Goal: Task Accomplishment & Management: Use online tool/utility

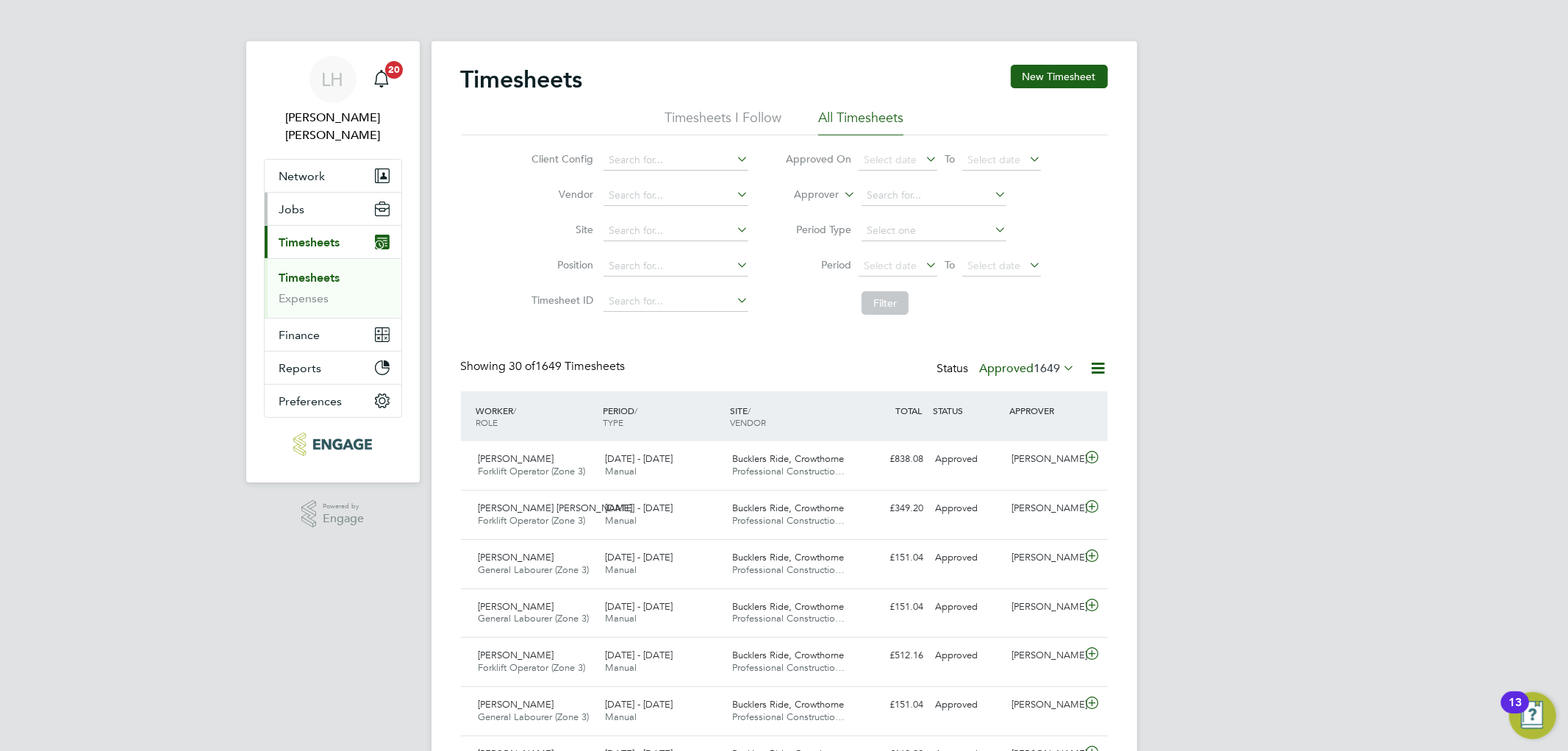
click at [315, 197] on button "Jobs" at bounding box center [333, 208] width 137 height 33
click at [309, 199] on button "Jobs" at bounding box center [333, 208] width 137 height 33
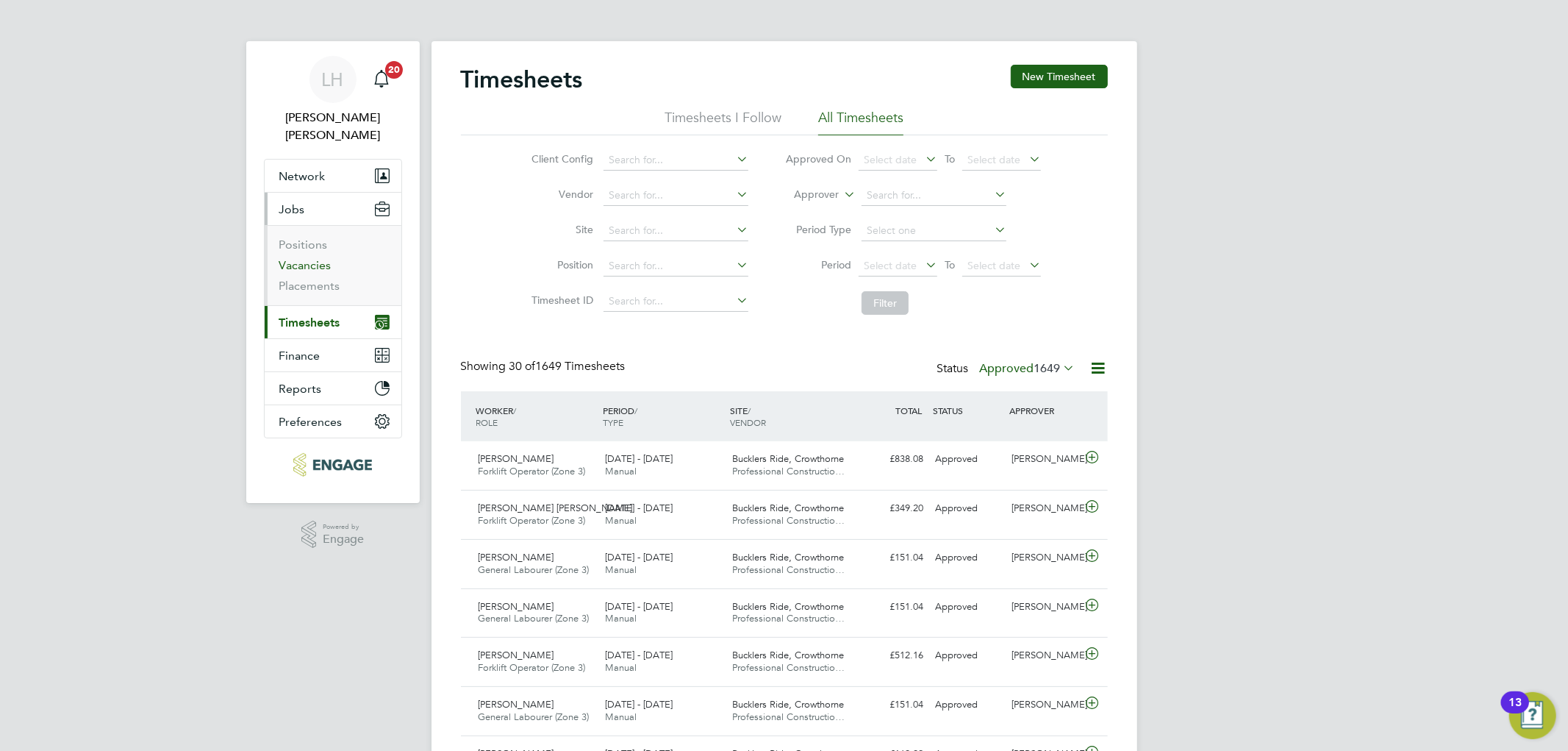
click at [306, 258] on link "Vacancies" at bounding box center [305, 265] width 52 height 14
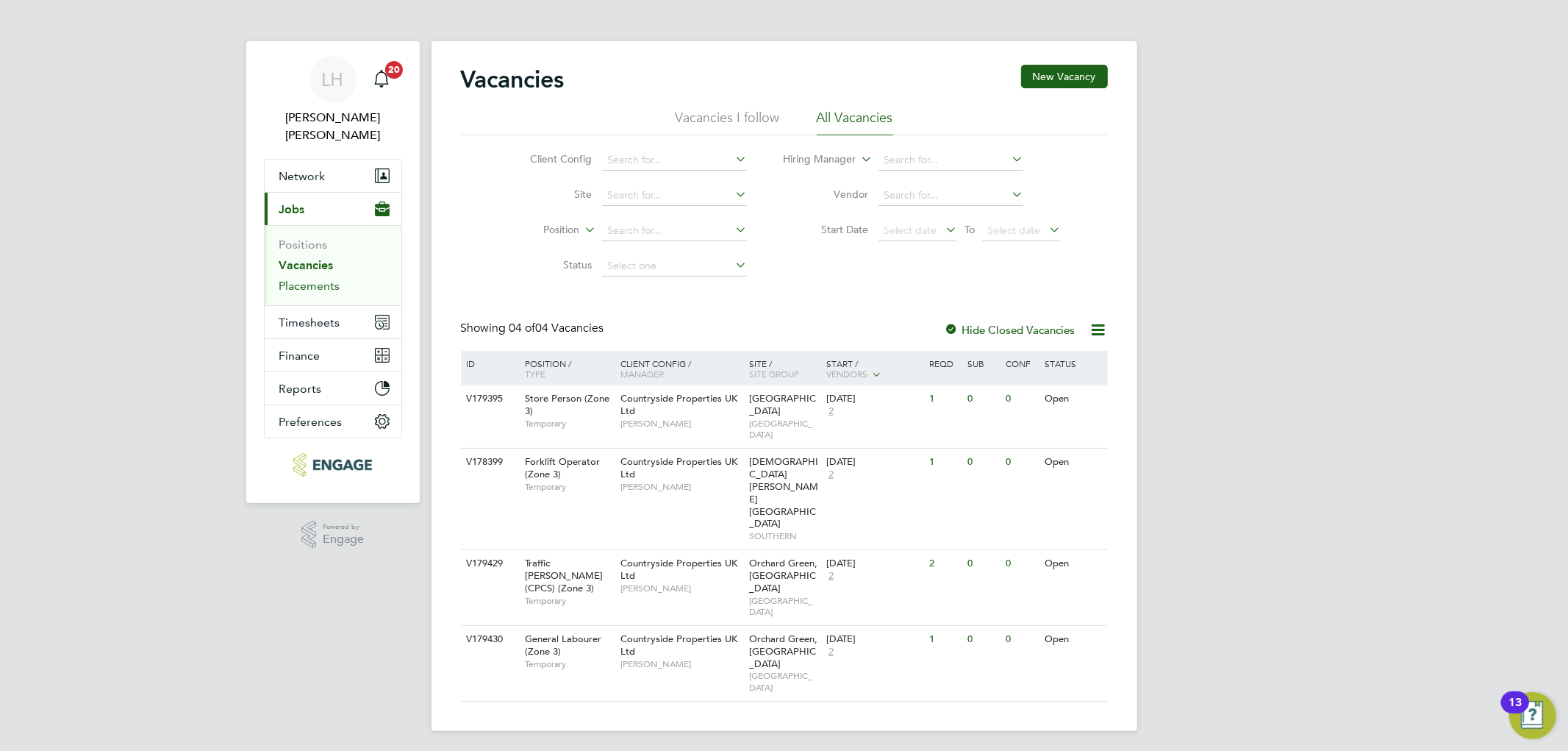
click at [313, 278] on link "Placements" at bounding box center [309, 285] width 61 height 14
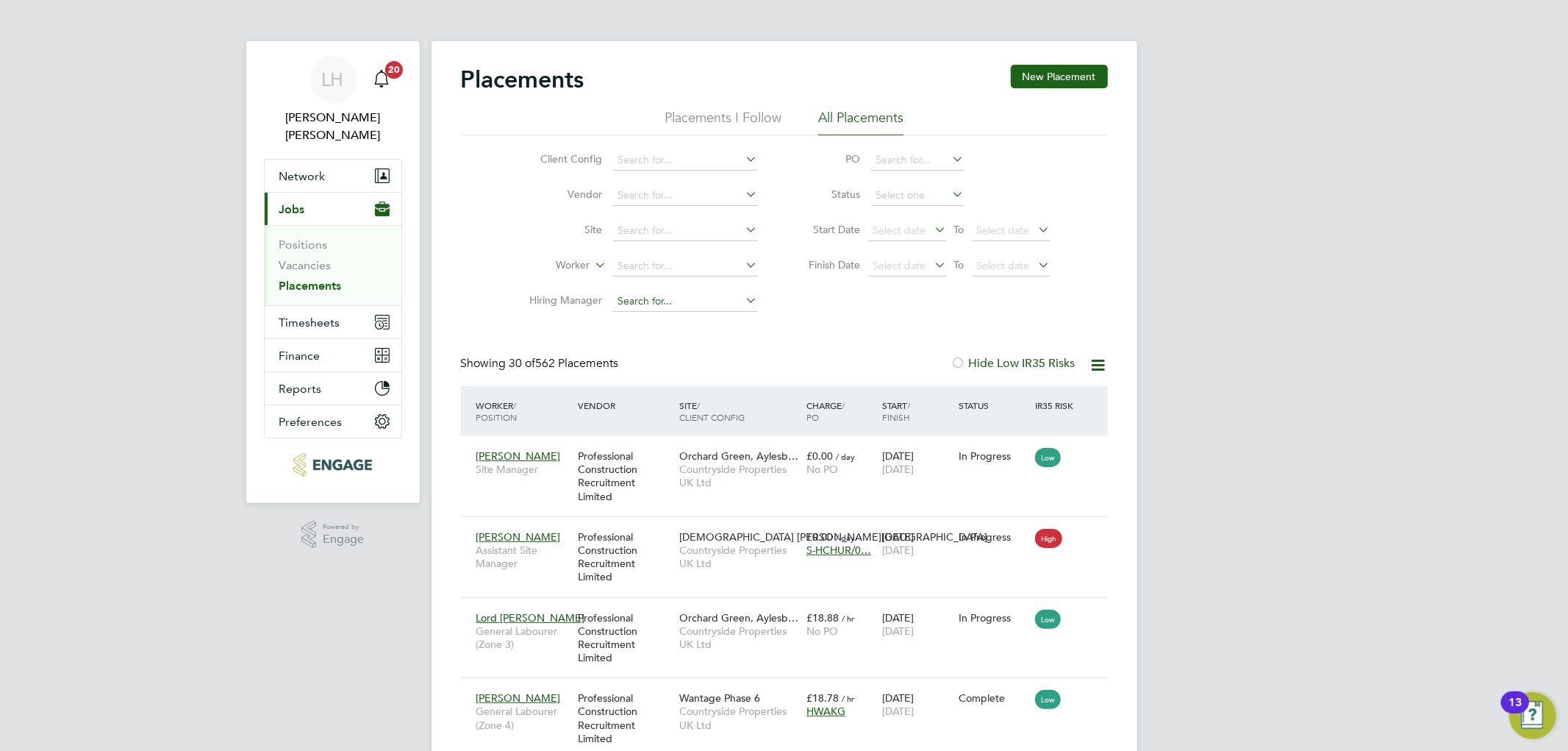
scroll to position [14, 69]
click at [627, 263] on input at bounding box center [685, 266] width 144 height 21
click at [655, 325] on li "[PERSON_NAME]" at bounding box center [702, 326] width 182 height 20
type input "[PERSON_NAME]"
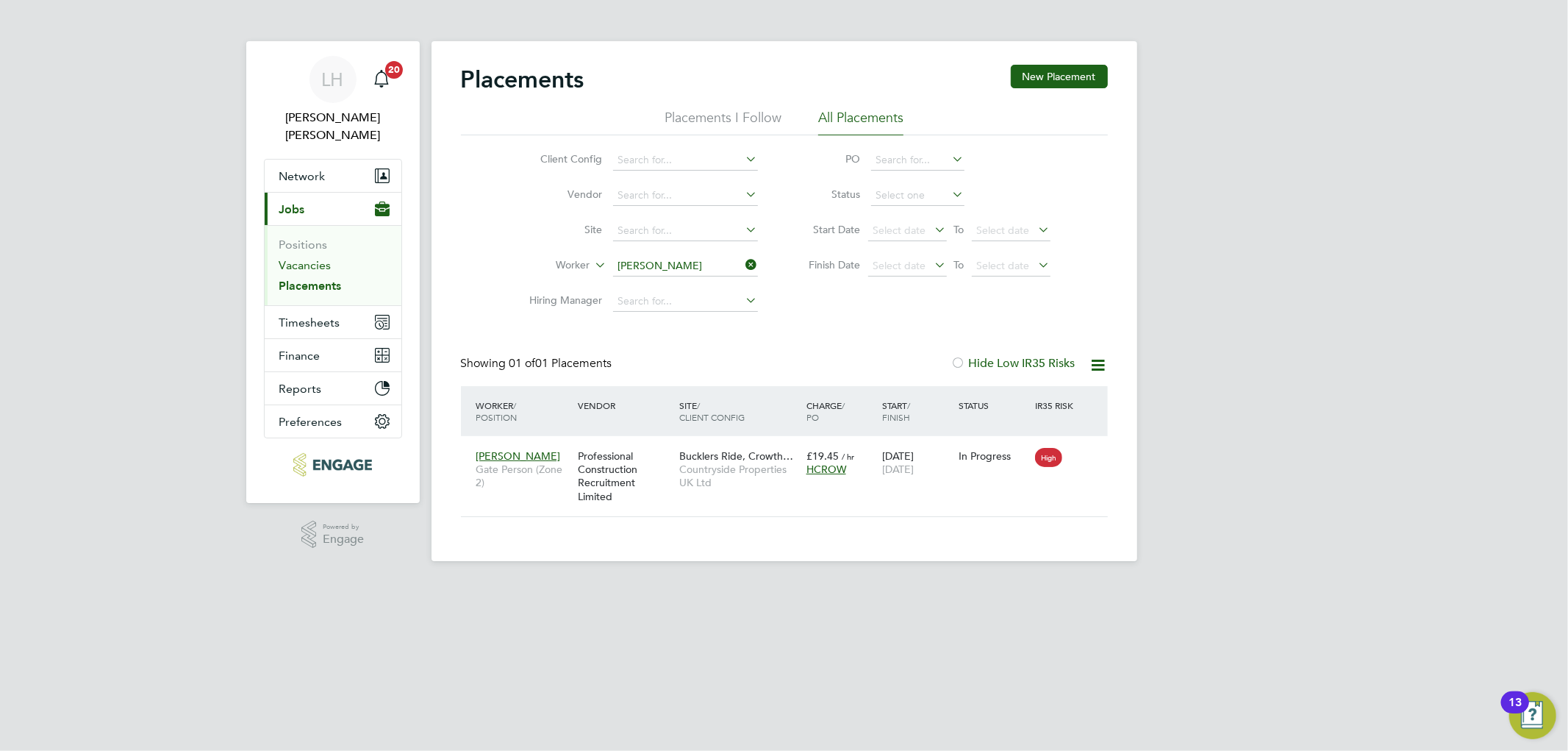
click at [297, 258] on link "Vacancies" at bounding box center [305, 265] width 52 height 14
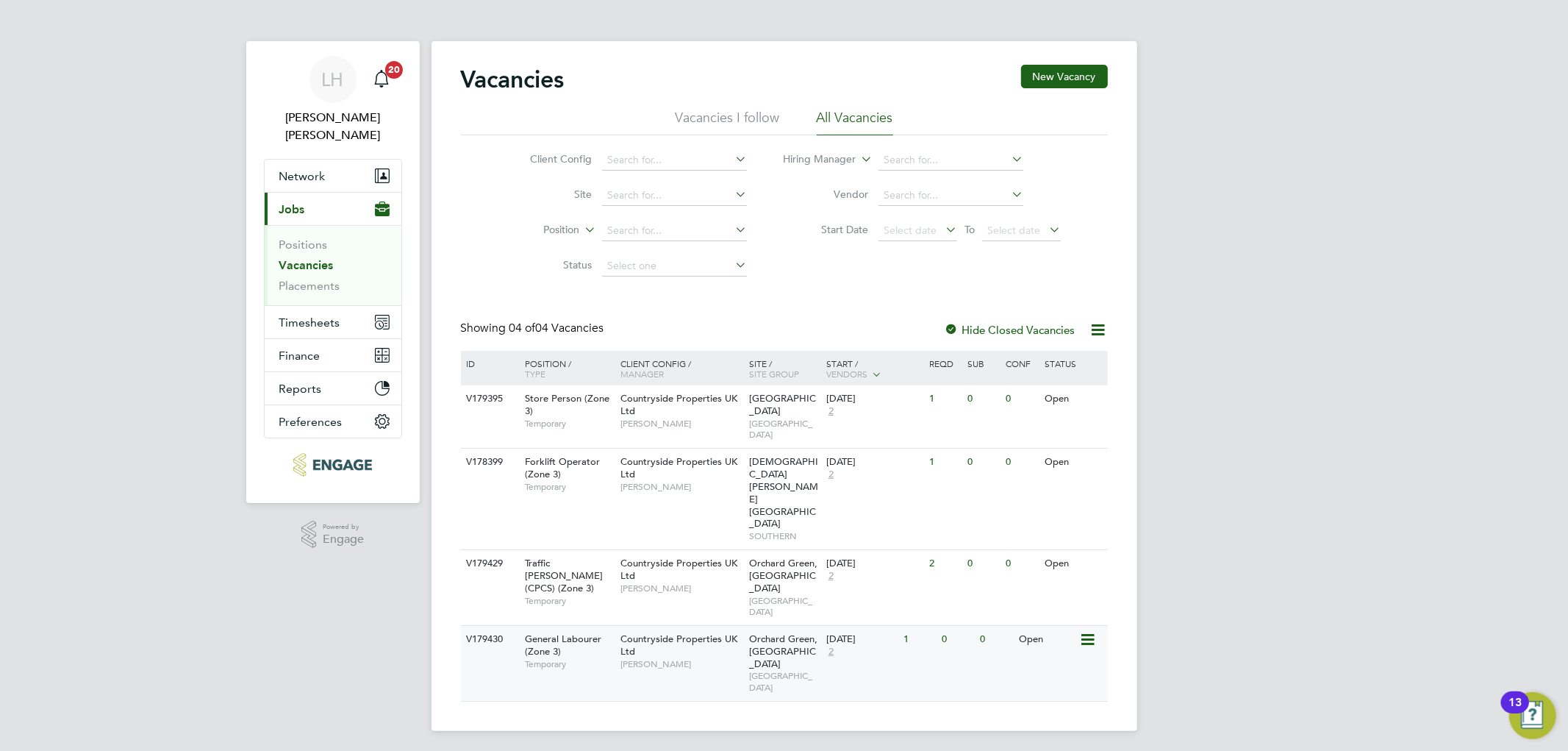
click at [816, 670] on span "[GEOGRAPHIC_DATA]" at bounding box center [784, 682] width 70 height 23
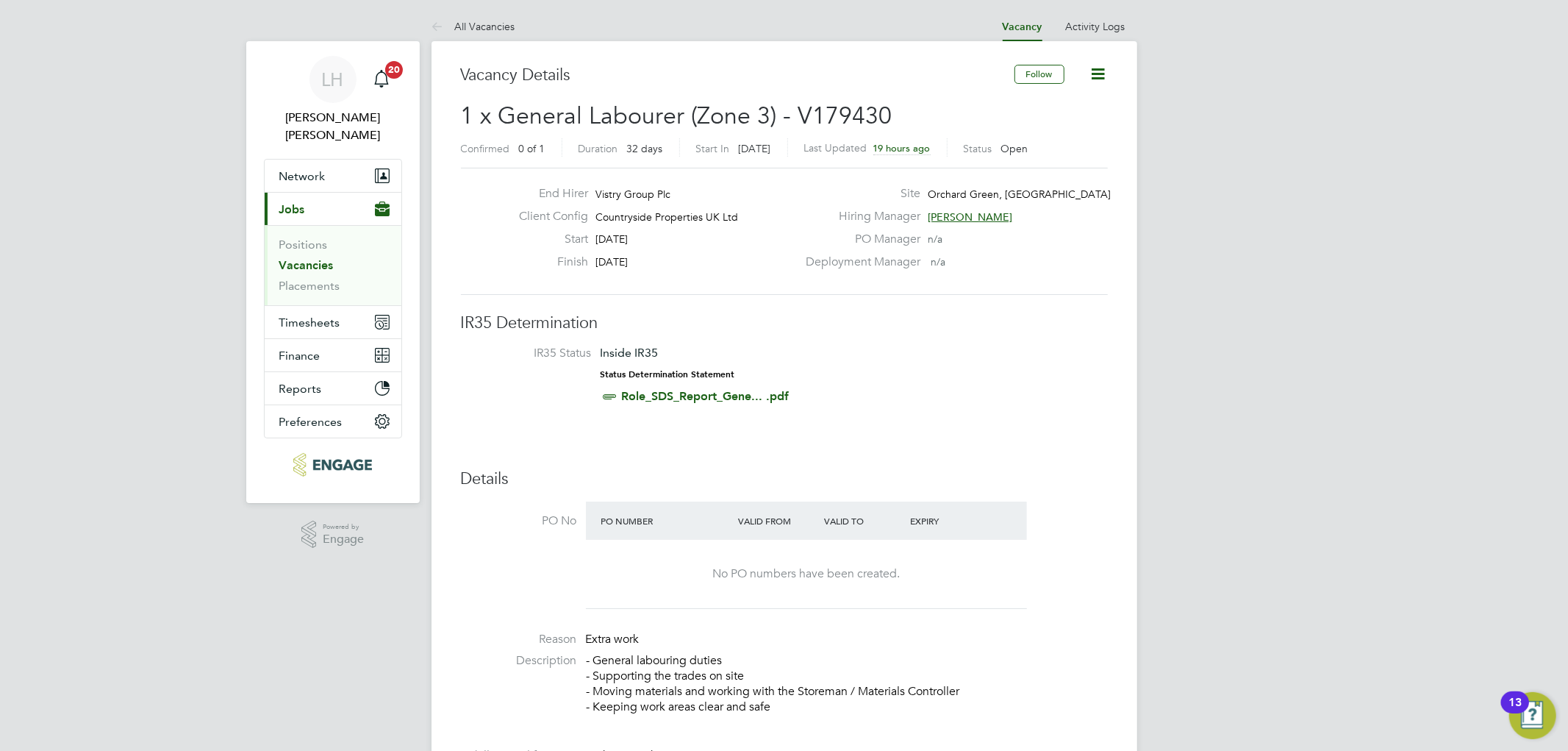
drag, startPoint x: 595, startPoint y: 255, endPoint x: 674, endPoint y: 255, distance: 79.0
click at [674, 255] on div "Finish 27 Sep 2025" at bounding box center [652, 266] width 290 height 23
click at [441, 25] on icon at bounding box center [440, 27] width 18 height 18
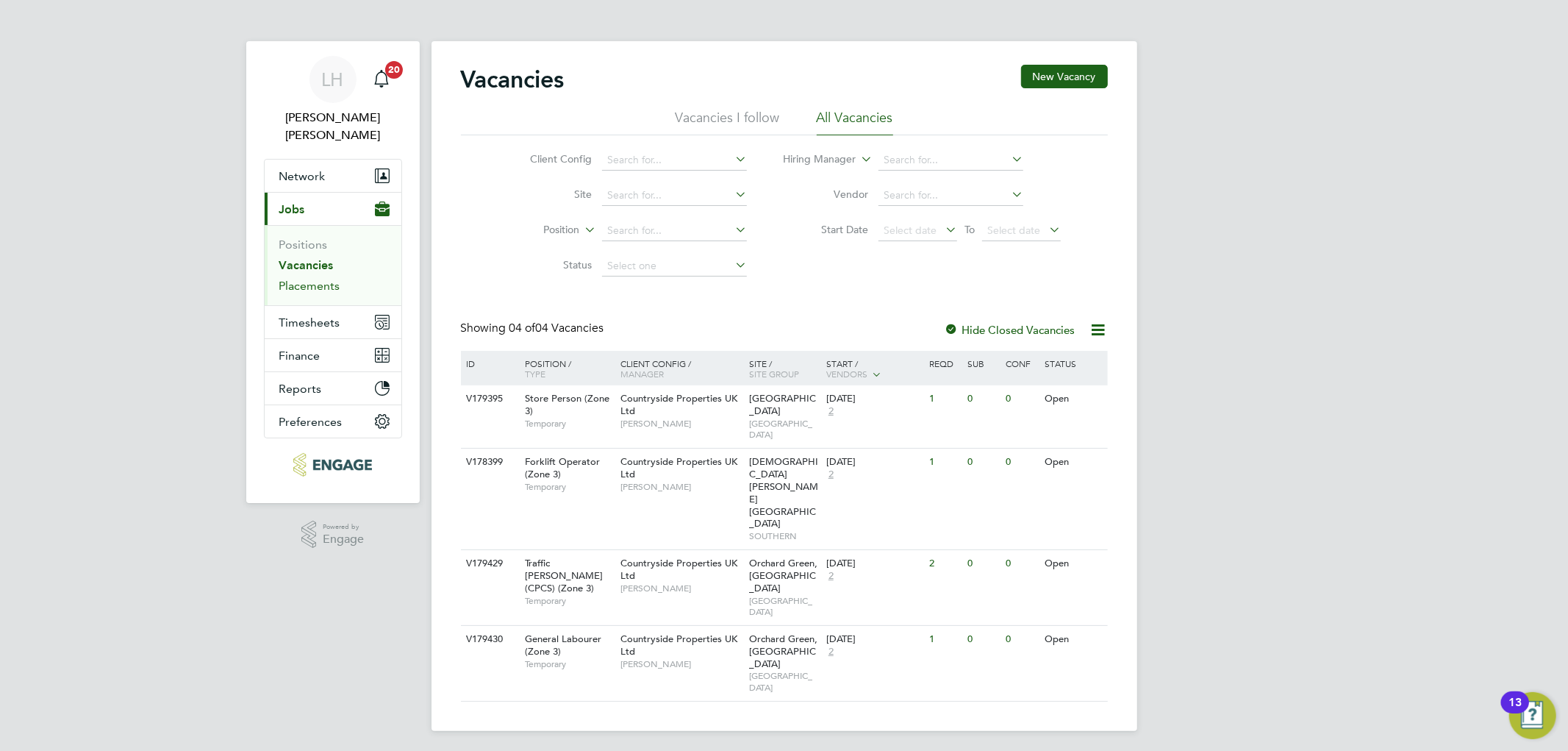
click at [321, 278] on link "Placements" at bounding box center [309, 285] width 61 height 14
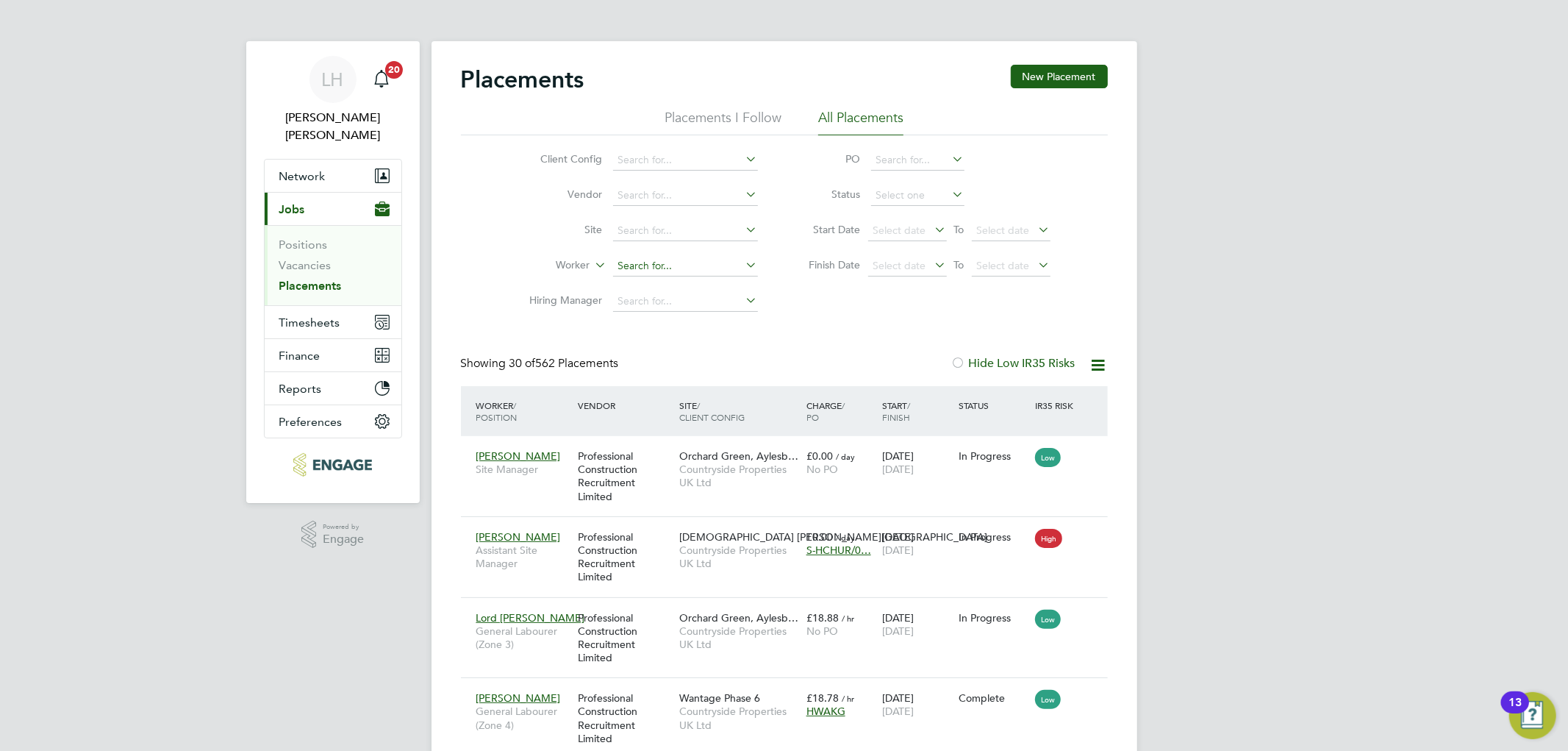
click at [640, 266] on input at bounding box center [685, 266] width 144 height 21
click at [633, 265] on input "joeseph" at bounding box center [685, 266] width 144 height 21
type input "joseph"
click at [863, 315] on div "Client Config Vendor Site Worker joseph Hiring Manager PO Status Start Date Sel…" at bounding box center [784, 228] width 647 height 184
click at [325, 258] on link "Vacancies" at bounding box center [305, 265] width 52 height 14
